Goal: Task Accomplishment & Management: Manage account settings

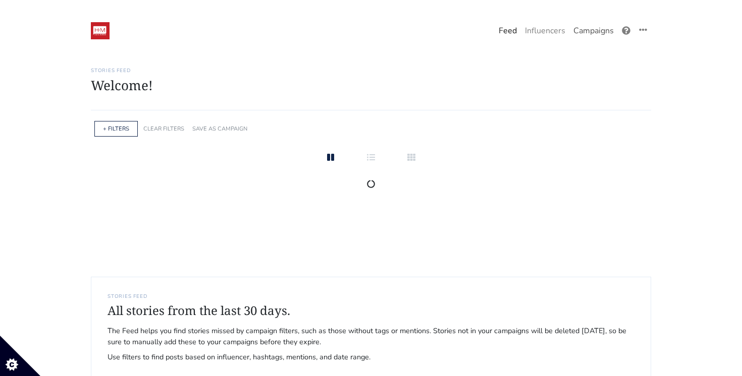
click at [577, 31] on link "Campaigns" at bounding box center [593, 31] width 48 height 20
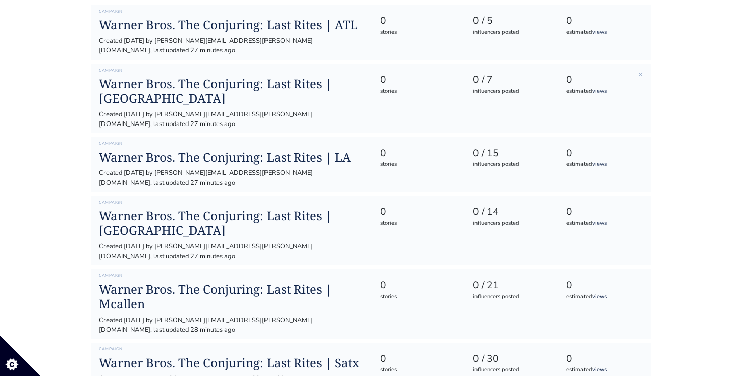
scroll to position [144, 0]
click at [200, 283] on h1 "Warner Bros. The Conjuring: Last Rites | Mcallen" at bounding box center [231, 297] width 264 height 29
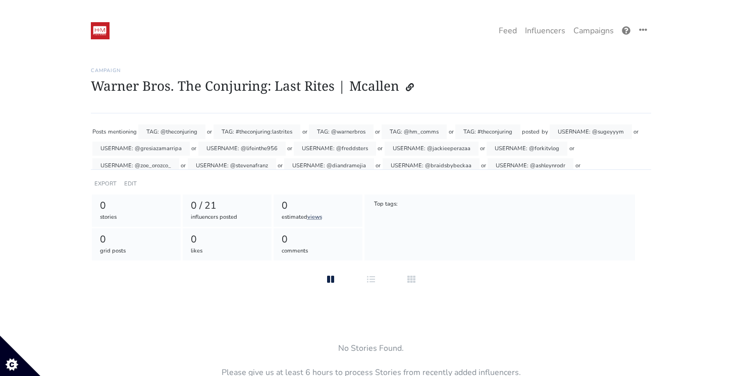
click at [130, 179] on div "EDIT" at bounding box center [130, 184] width 17 height 15
click at [130, 184] on link "EDIT" at bounding box center [130, 184] width 13 height 8
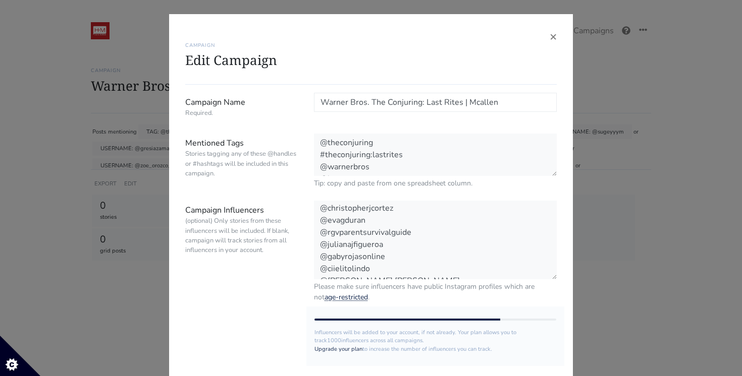
scroll to position [182, 0]
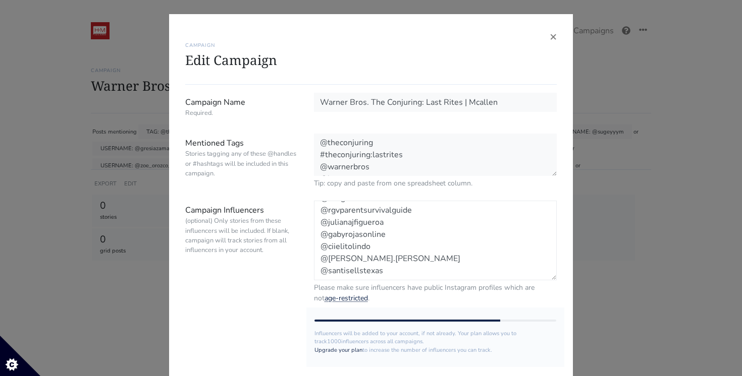
click at [393, 265] on textarea "@sugeyyym @gresiazamarripa @lifeinthe956 @freddsters @jackieeperazaa @forkitvlo…" at bounding box center [435, 241] width 243 height 80
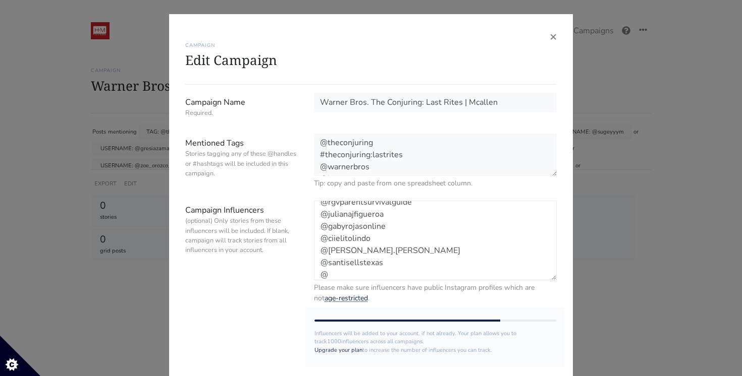
paste textarea "realtywithkari"
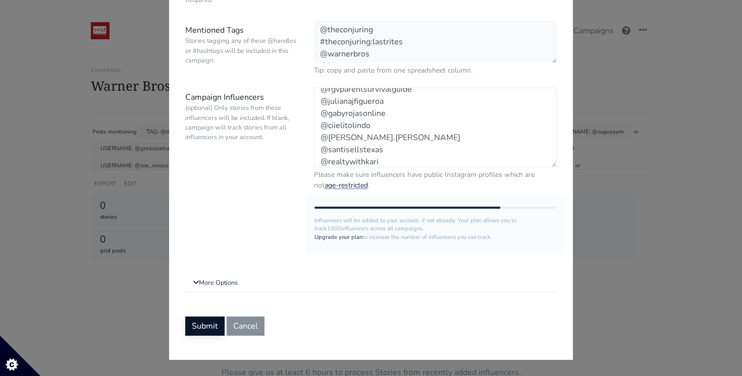
type textarea "@sugeyyym @gresiazamarripa @lifeinthe956 @freddsters @jackieeperazaa @forkitvlo…"
click at [205, 321] on button "Submit" at bounding box center [204, 326] width 39 height 19
